Goal: Check status

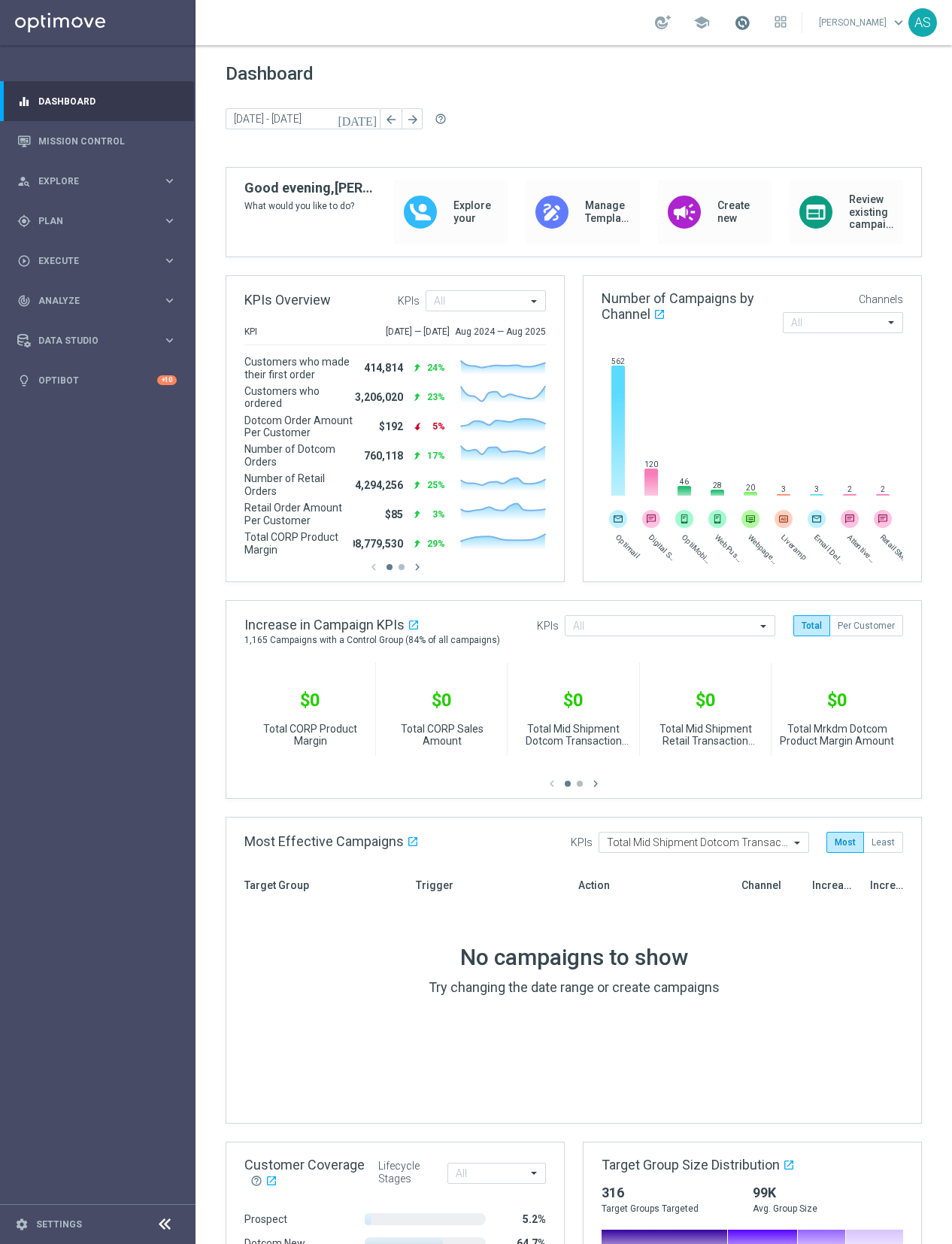
click at [750, 20] on span at bounding box center [742, 23] width 17 height 17
click at [84, 147] on link "Mission Control" at bounding box center [107, 140] width 138 height 40
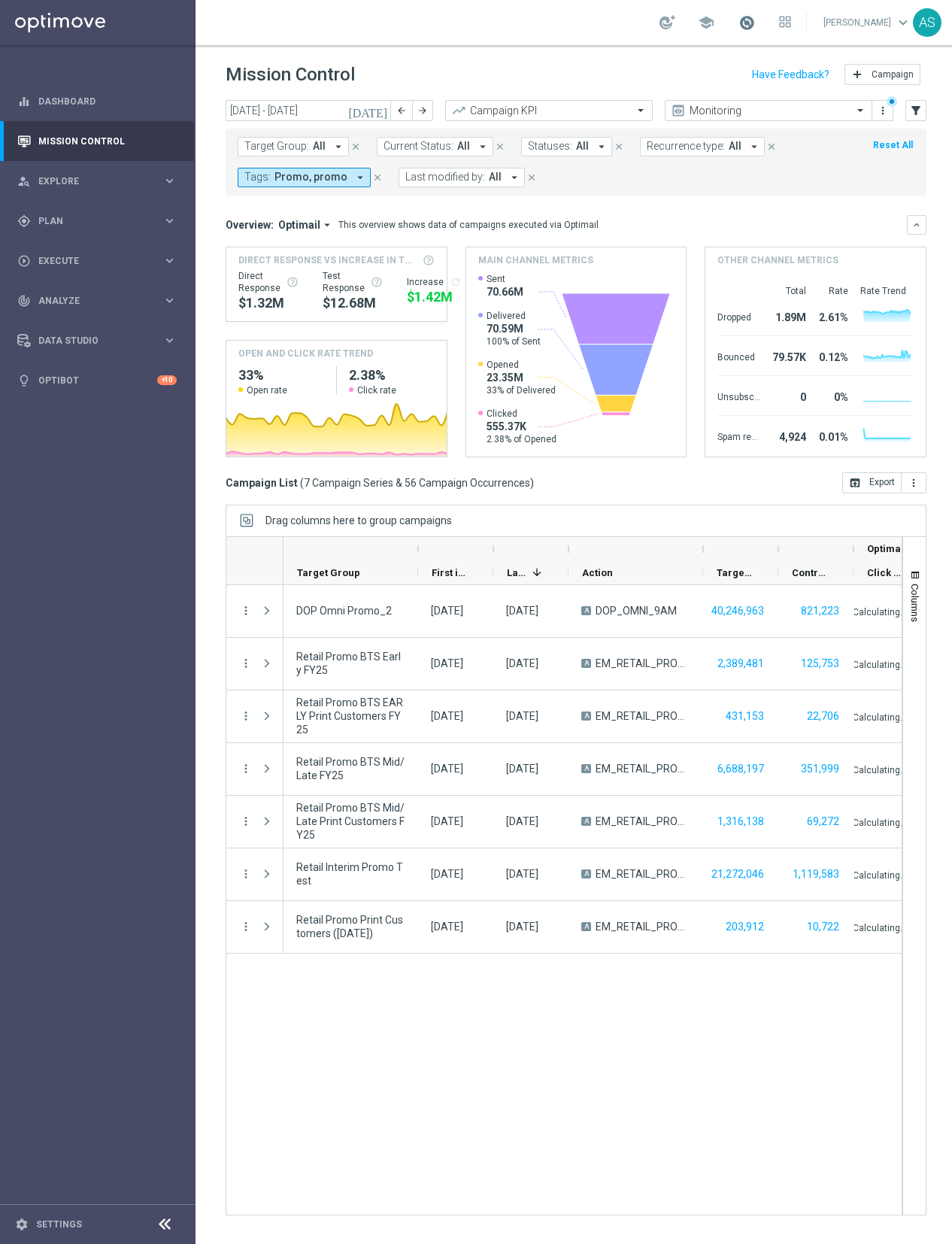
click at [755, 21] on span at bounding box center [747, 23] width 17 height 17
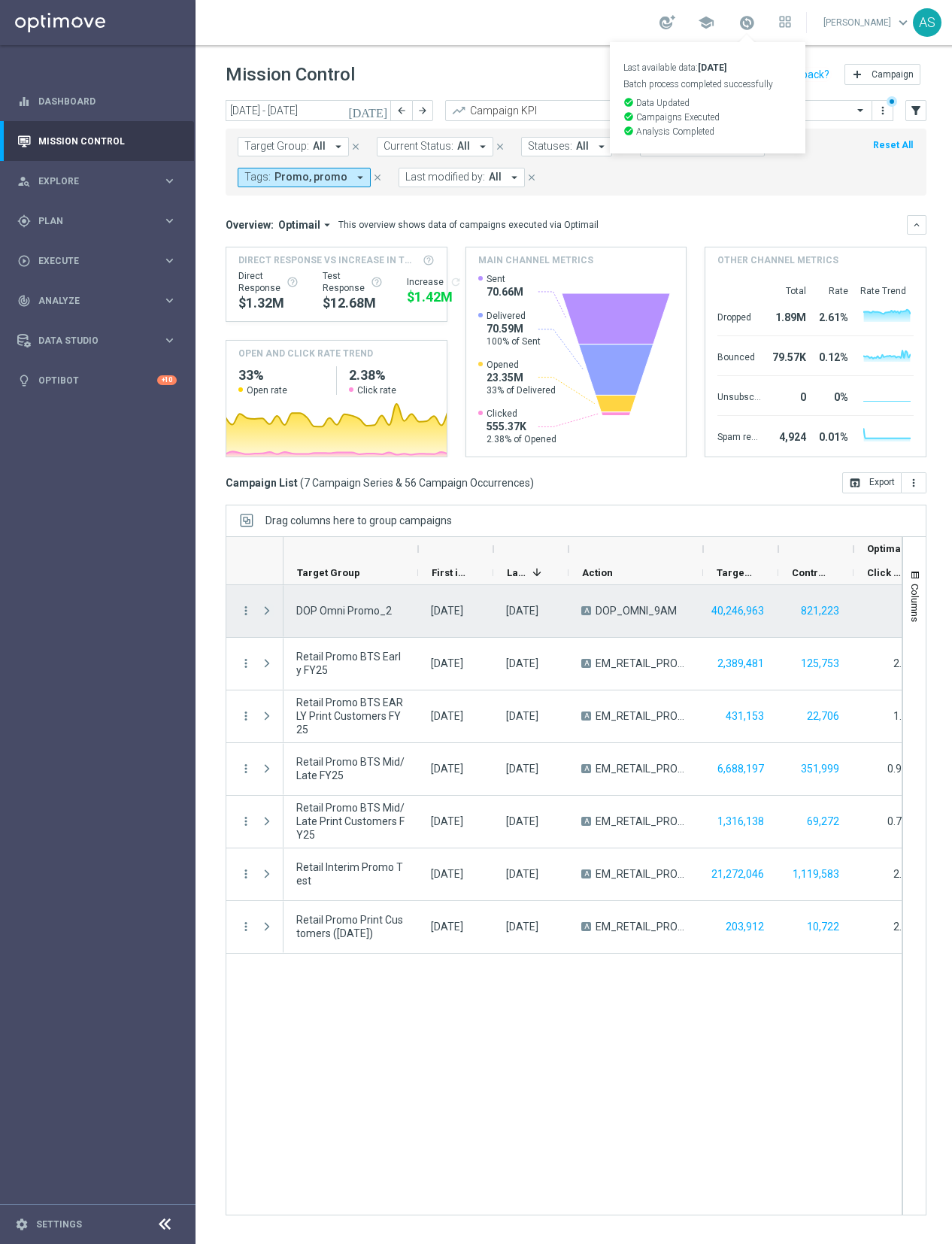
click at [270, 612] on span "Press SPACE to select this row." at bounding box center [267, 611] width 14 height 12
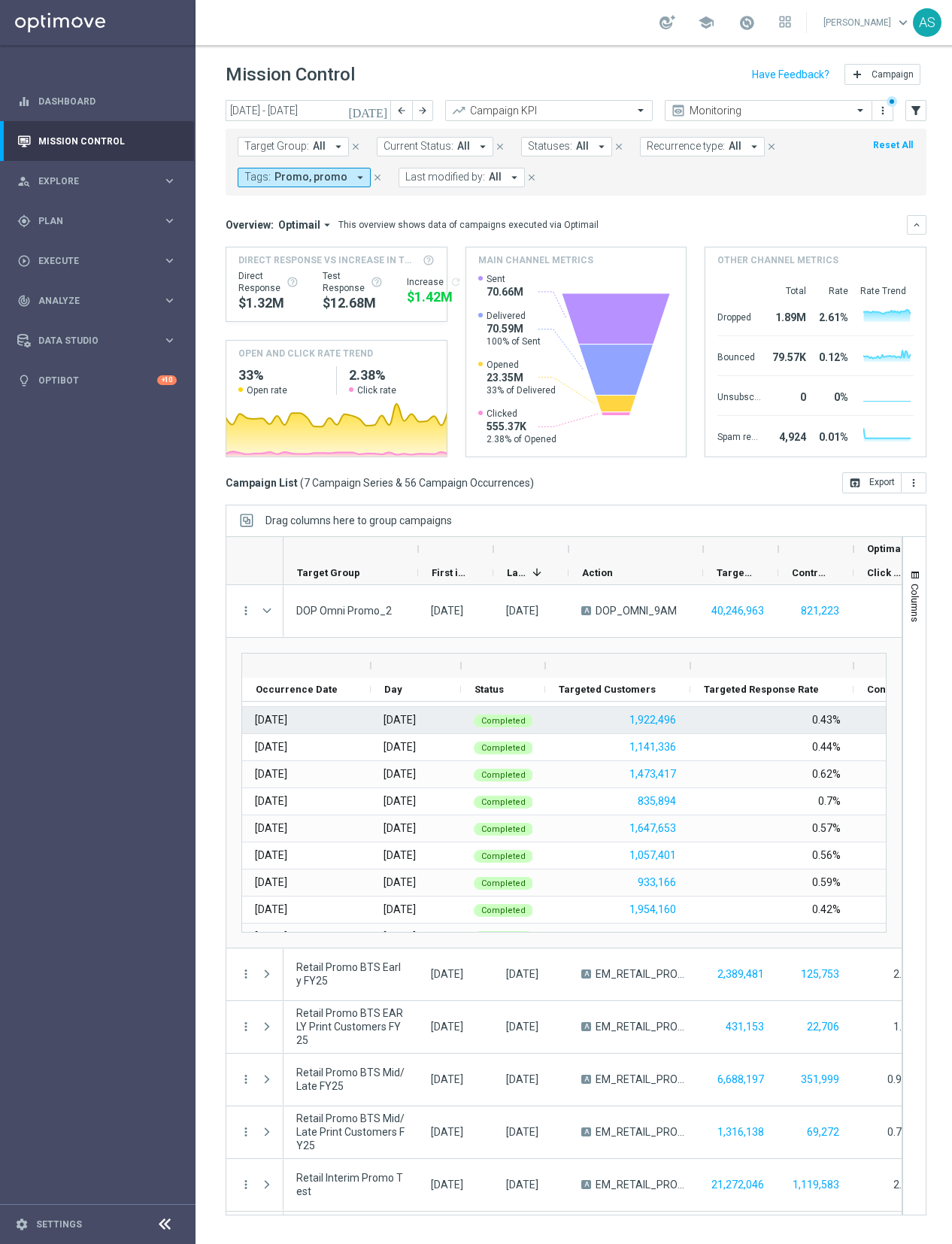
scroll to position [407, 0]
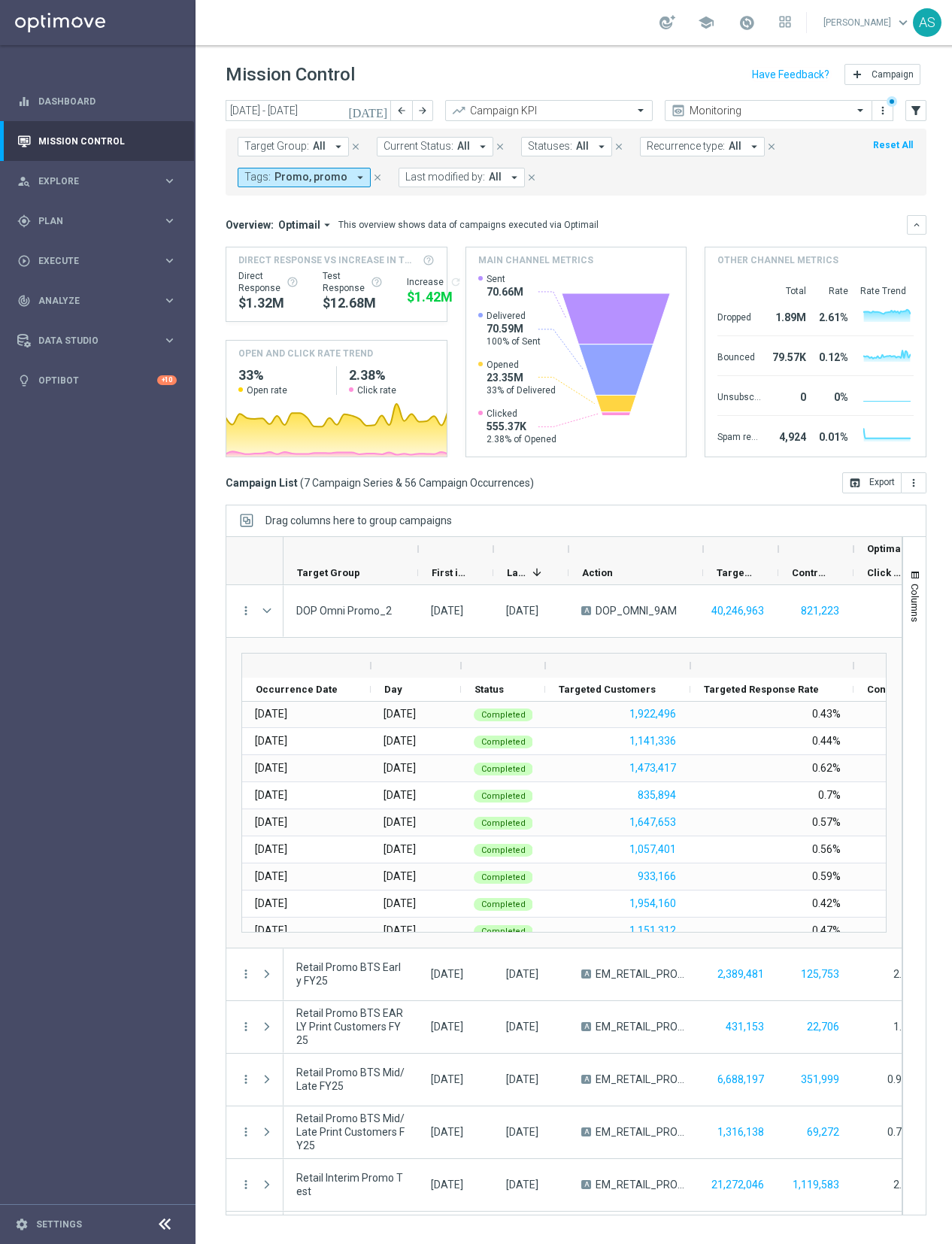
click at [378, 109] on icon "[DATE]" at bounding box center [368, 110] width 41 height 14
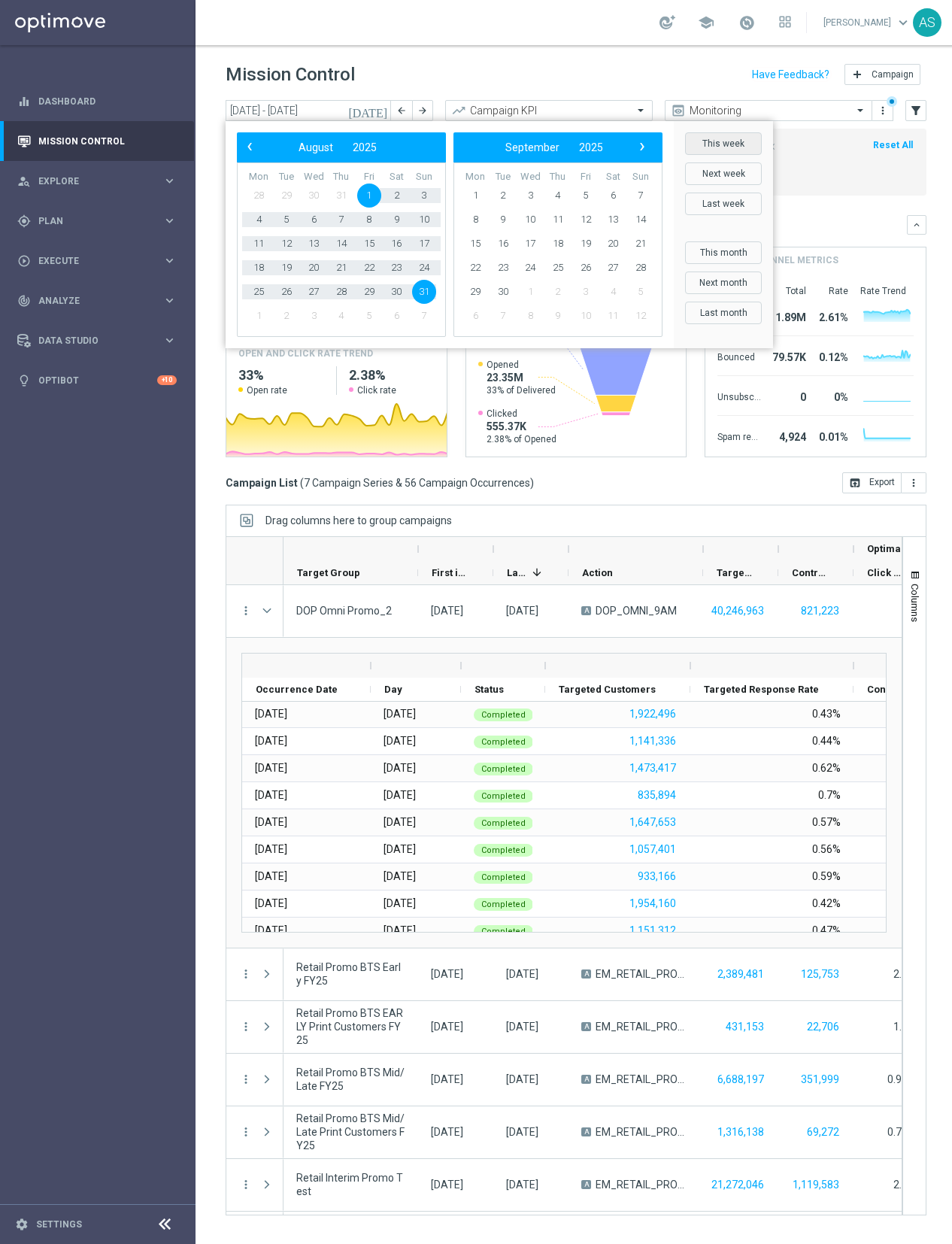
click at [713, 148] on button "This week" at bounding box center [723, 144] width 77 height 23
type input "[DATE] - [DATE]"
